Goal: Transaction & Acquisition: Download file/media

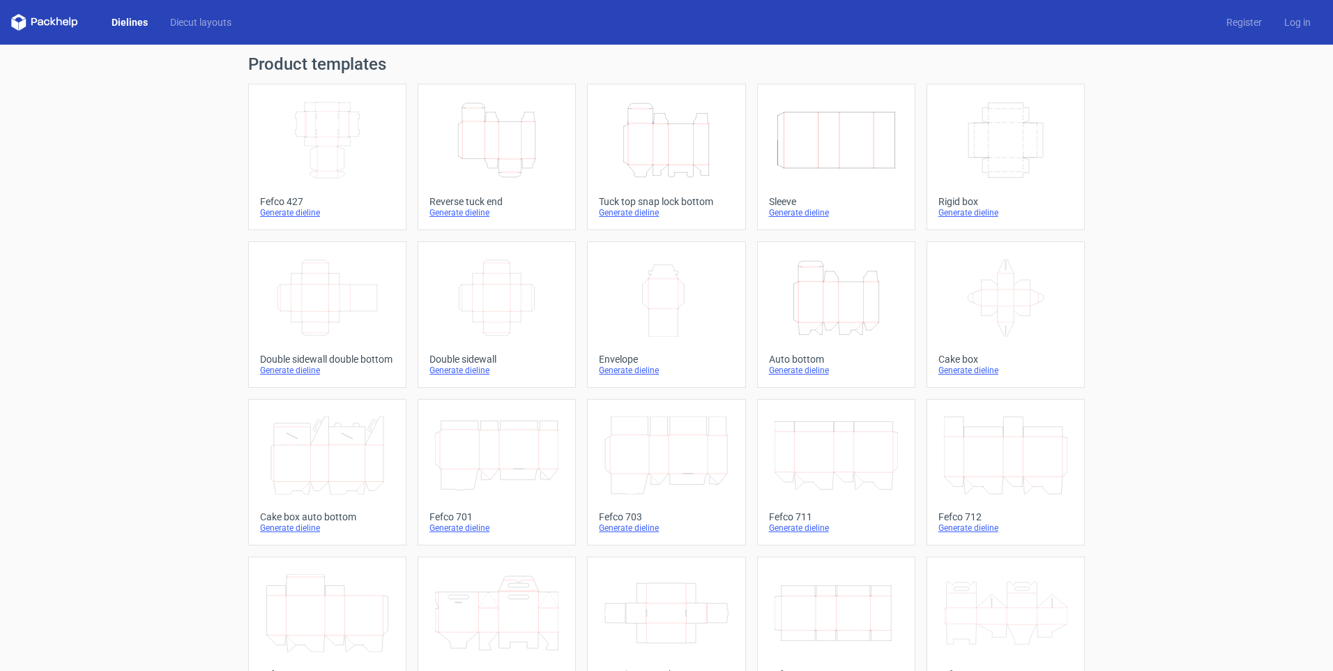
click at [501, 312] on icon "Width Depth Height" at bounding box center [496, 298] width 123 height 78
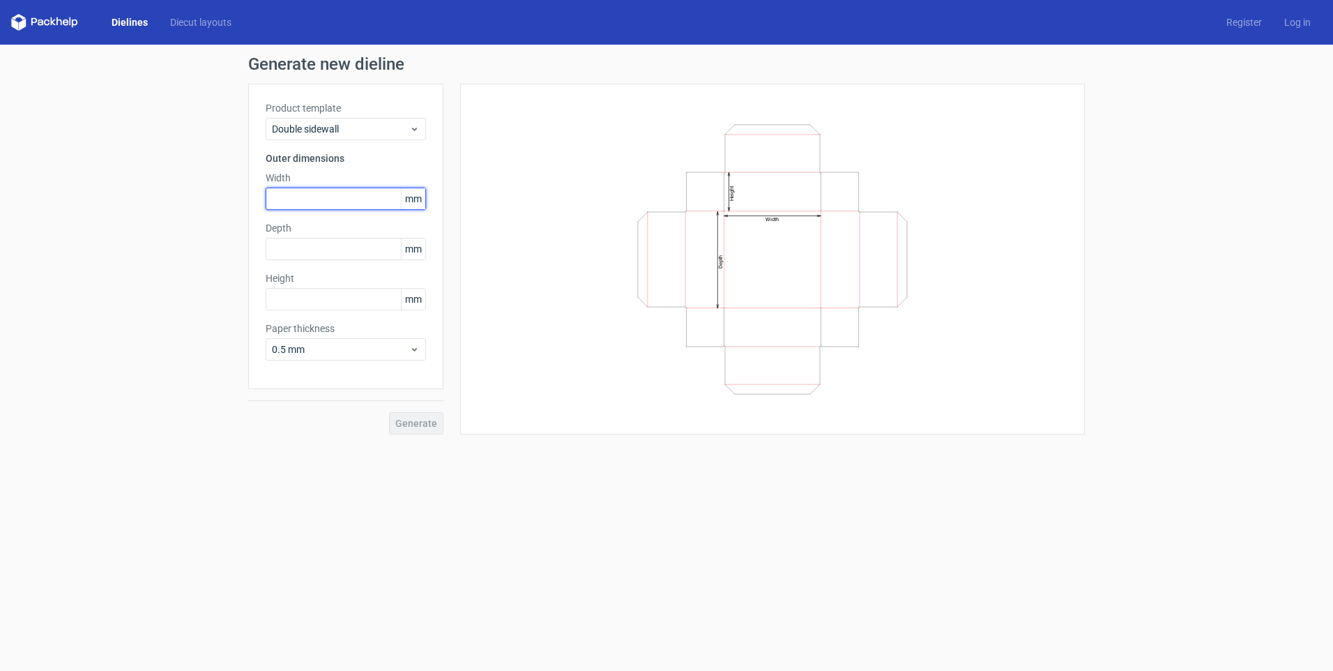
click at [307, 195] on input "text" at bounding box center [346, 199] width 160 height 22
type input "200"
type input "150"
type input "90"
click at [422, 423] on span "Generate" at bounding box center [416, 423] width 42 height 10
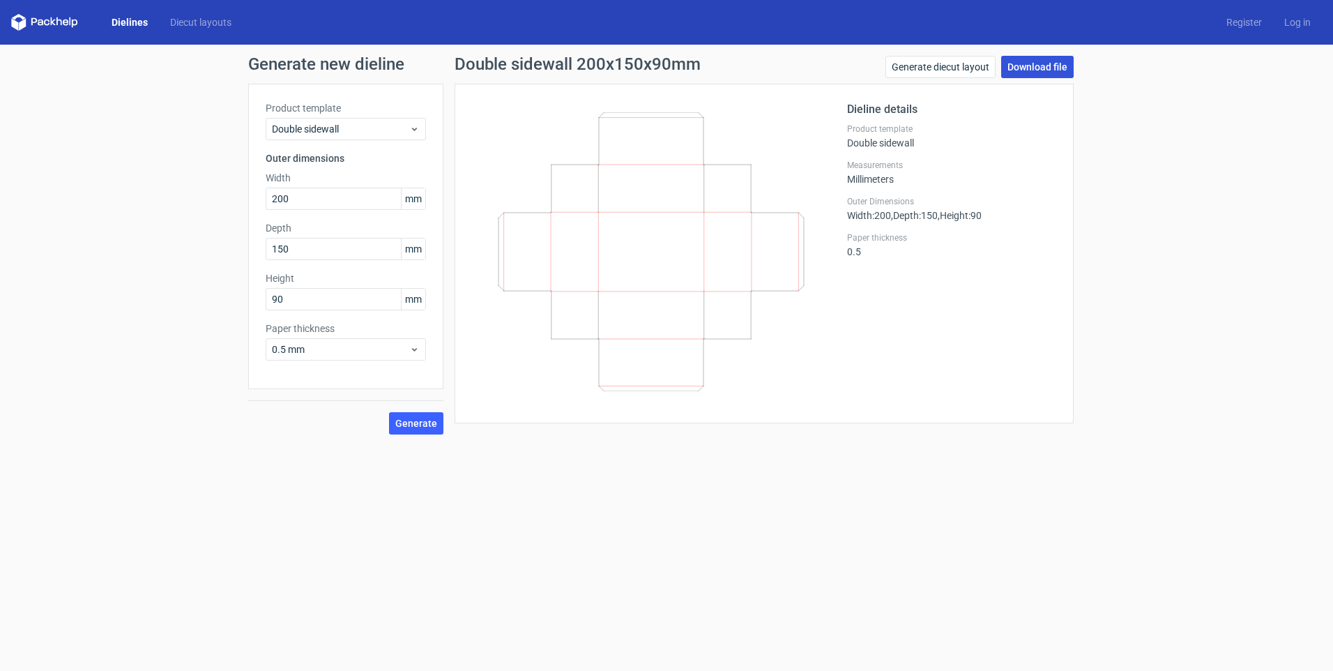
click at [1037, 64] on link "Download file" at bounding box center [1037, 67] width 72 height 22
